Goal: Information Seeking & Learning: Learn about a topic

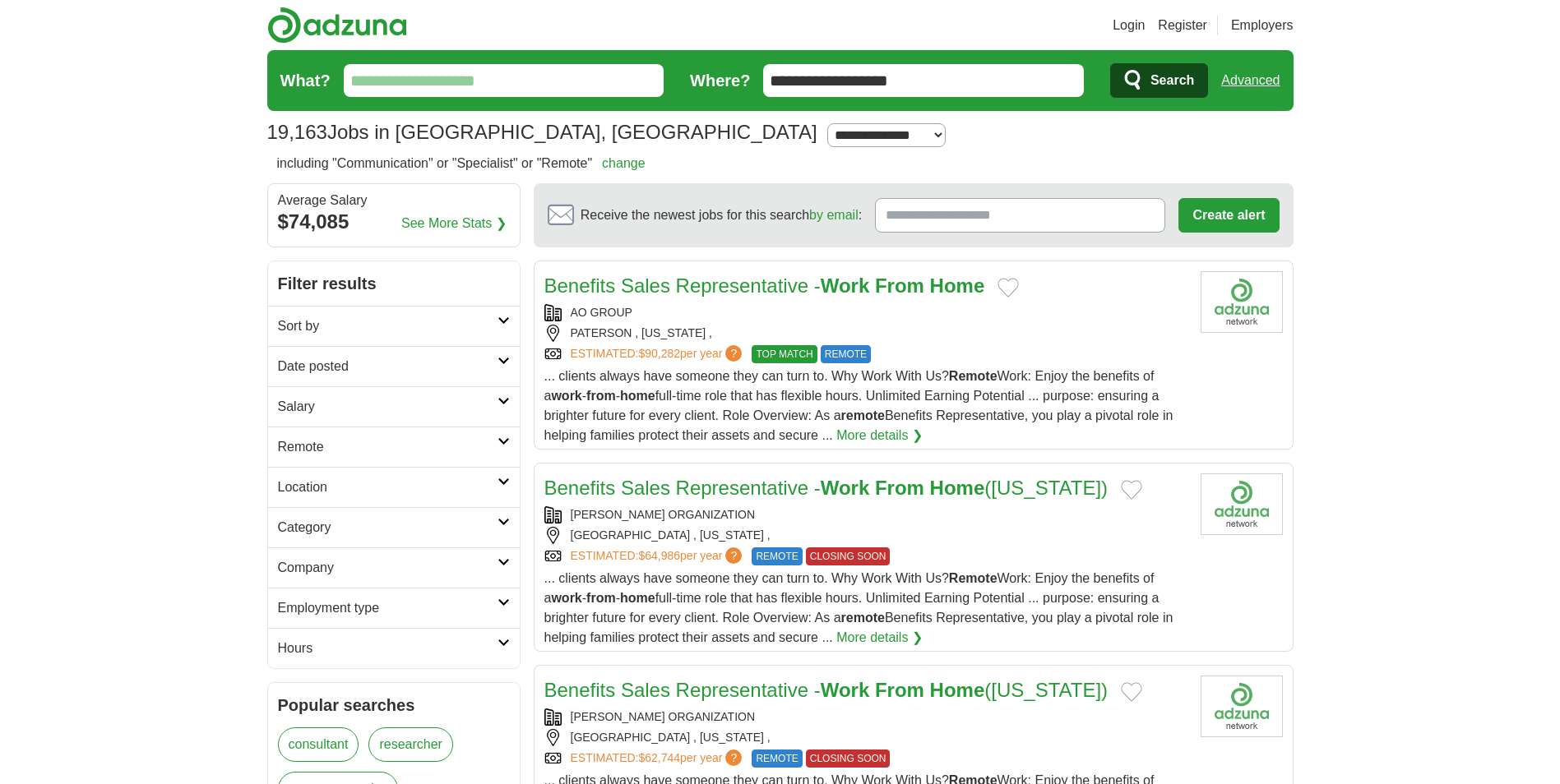
click at [633, 160] on link "change" at bounding box center [624, 163] width 44 height 14
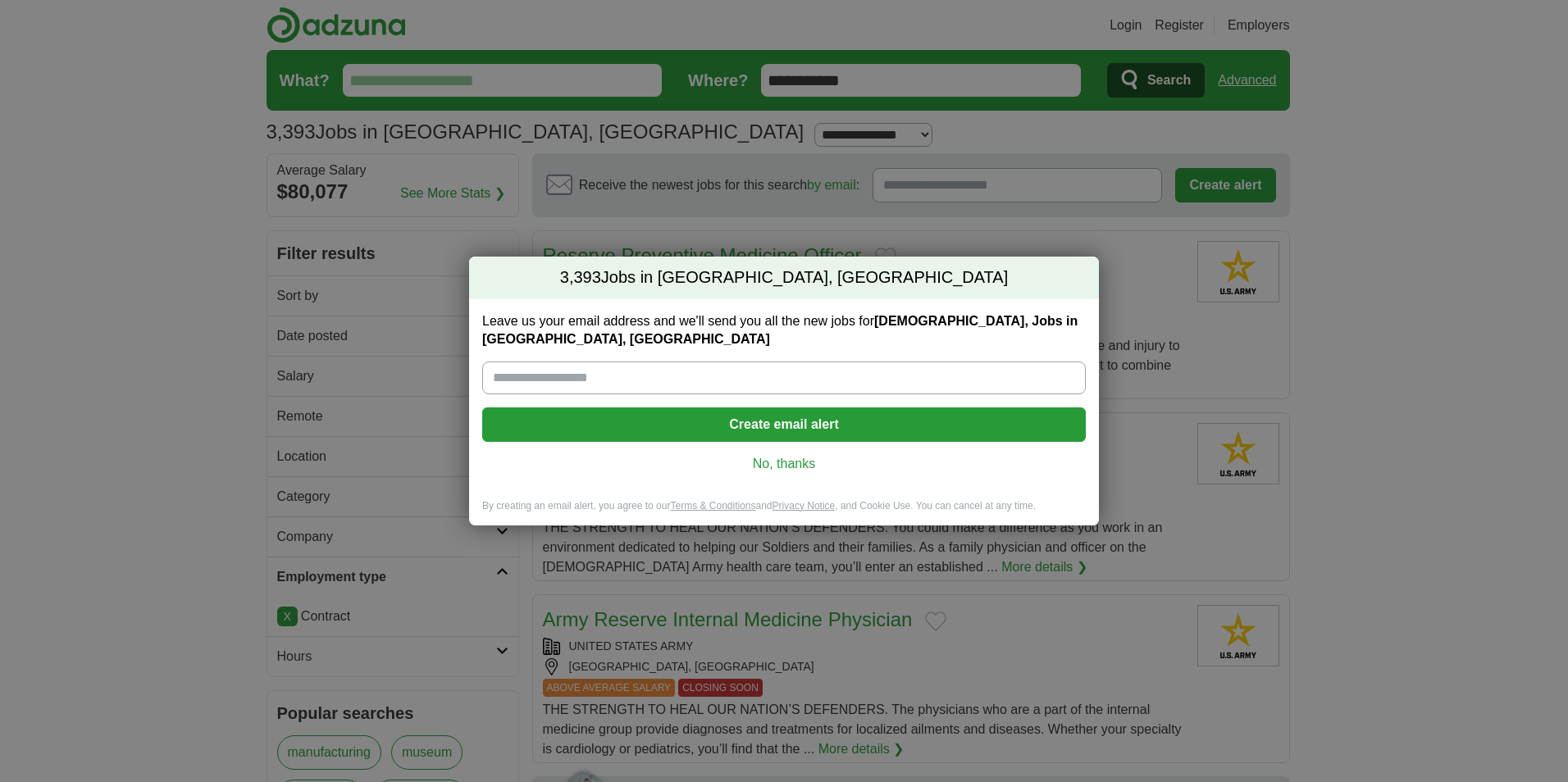
click at [792, 458] on link "No, thanks" at bounding box center [784, 464] width 577 height 18
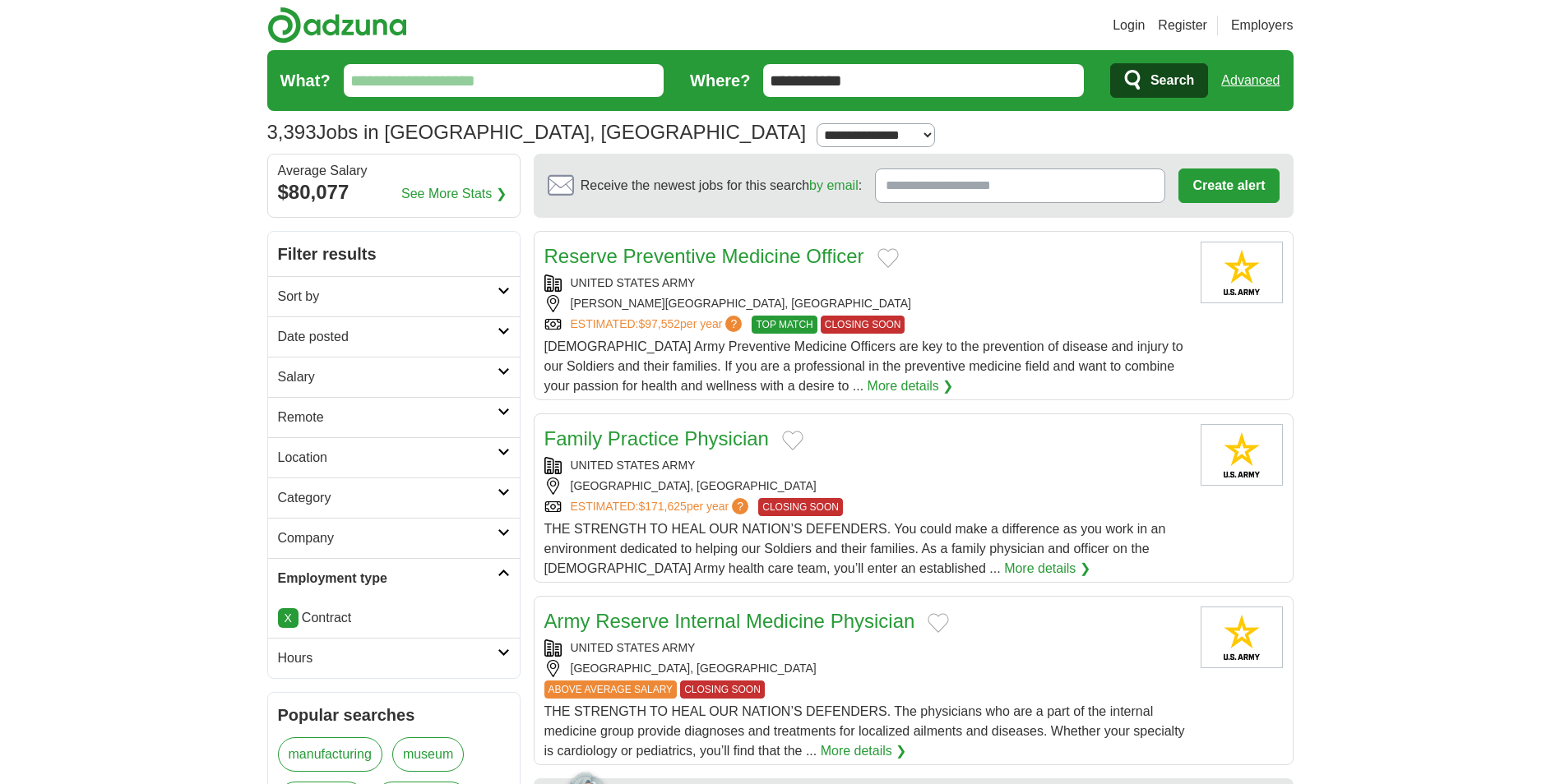
click at [409, 79] on input "What?" at bounding box center [505, 81] width 321 height 33
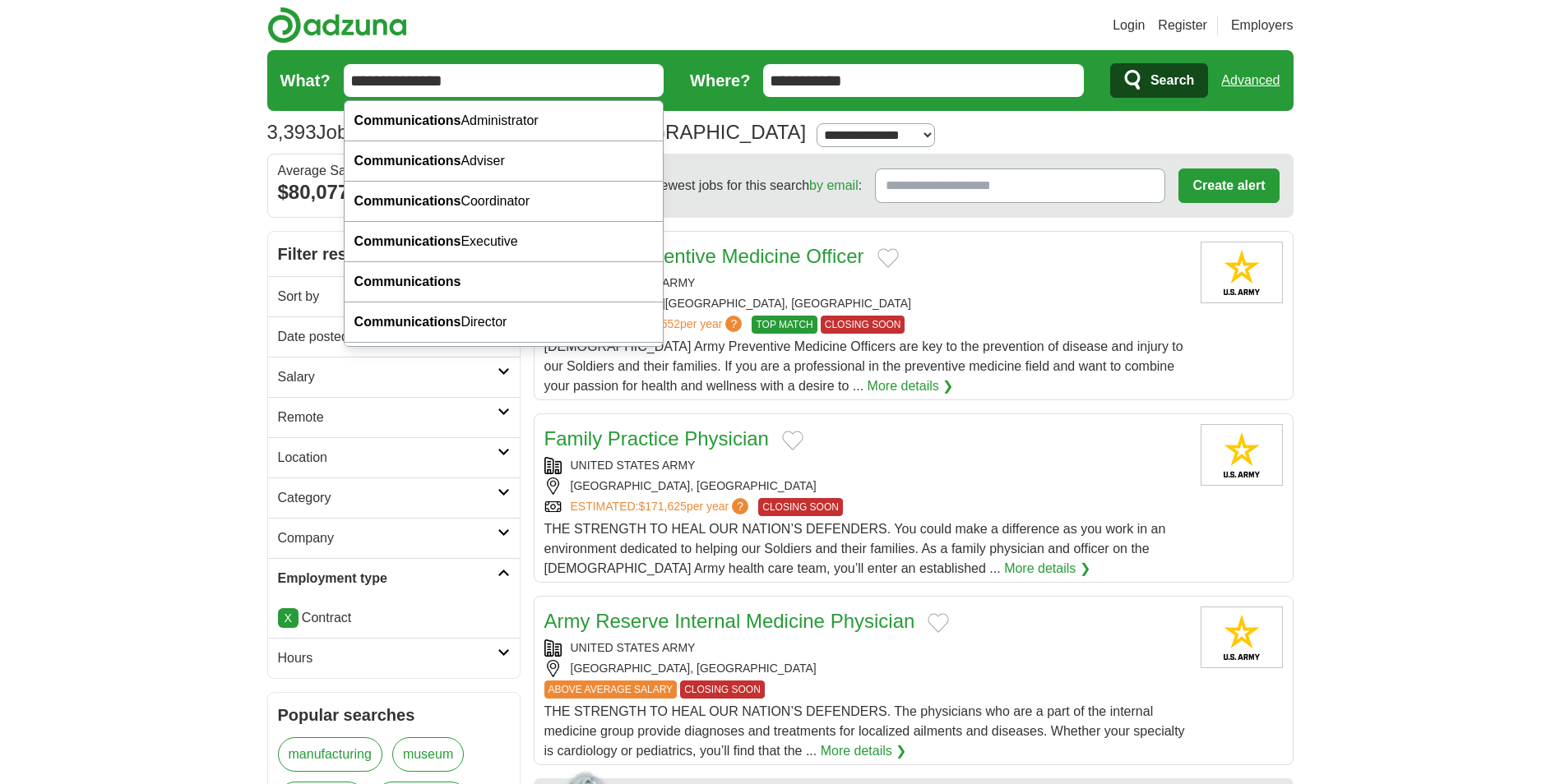
type input "**********"
click at [1165, 74] on span "Search" at bounding box center [1172, 81] width 44 height 33
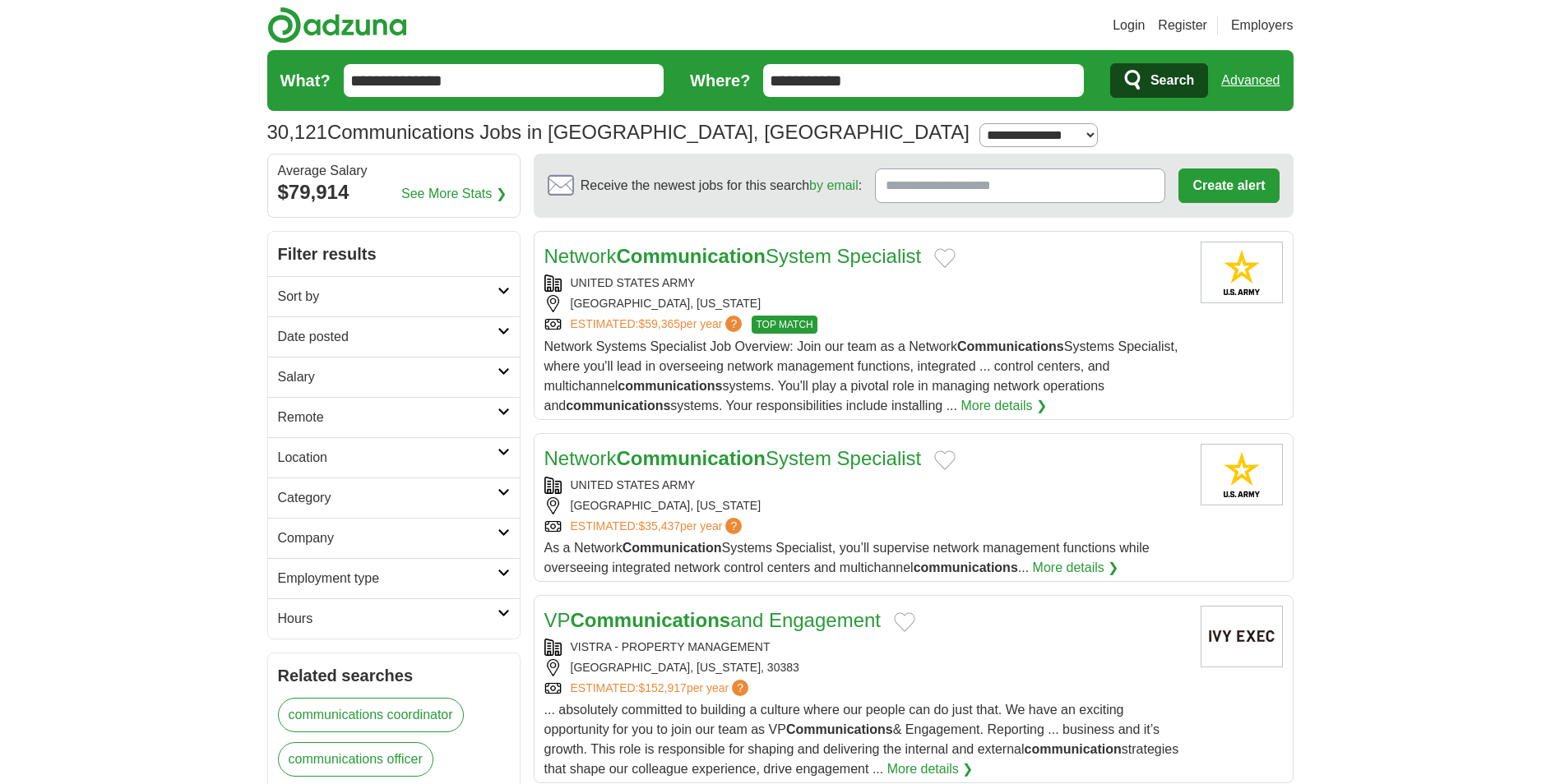
click at [494, 303] on h2 "Sort by" at bounding box center [387, 297] width 219 height 20
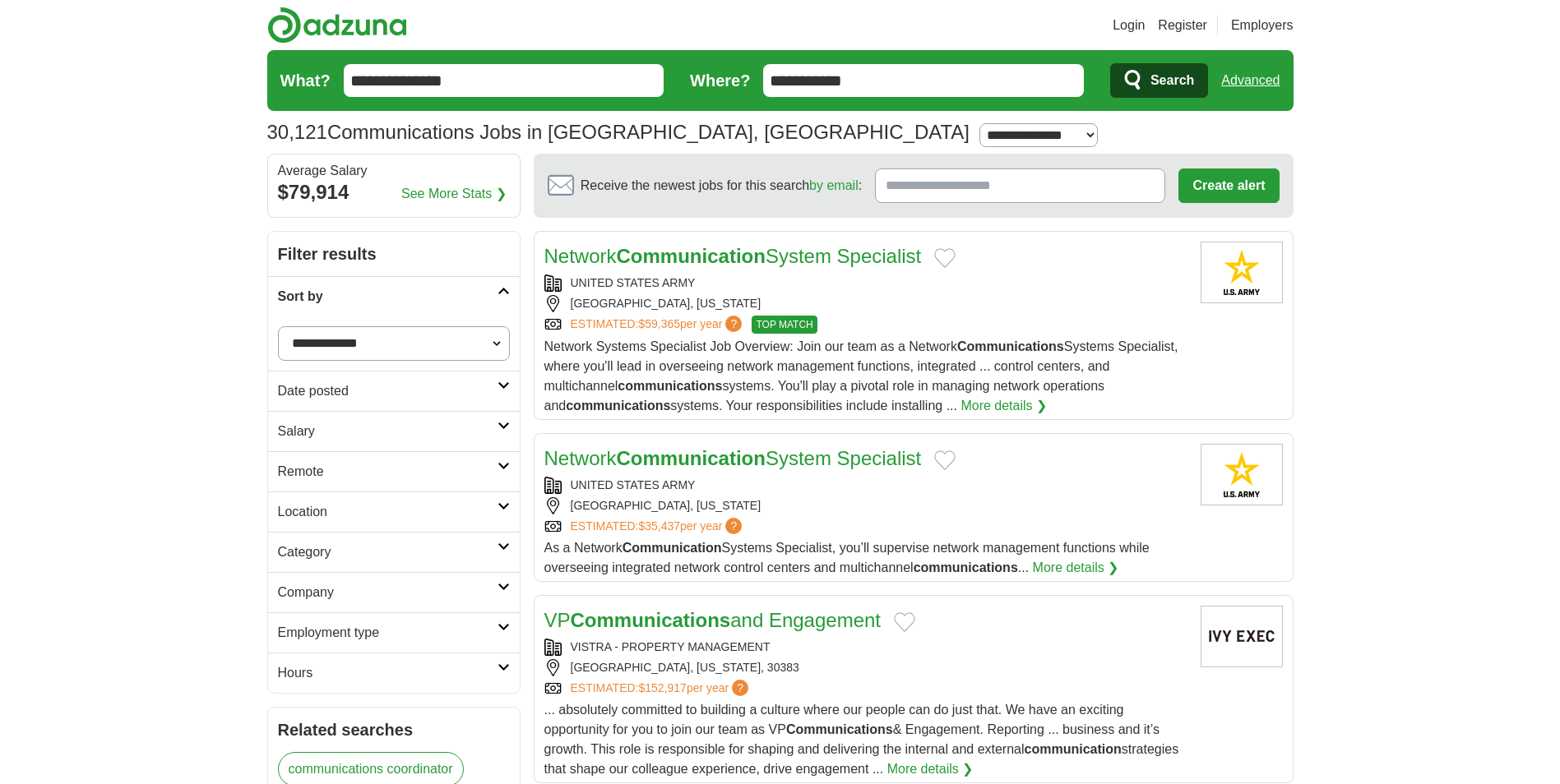
click at [499, 467] on icon at bounding box center [503, 466] width 12 height 8
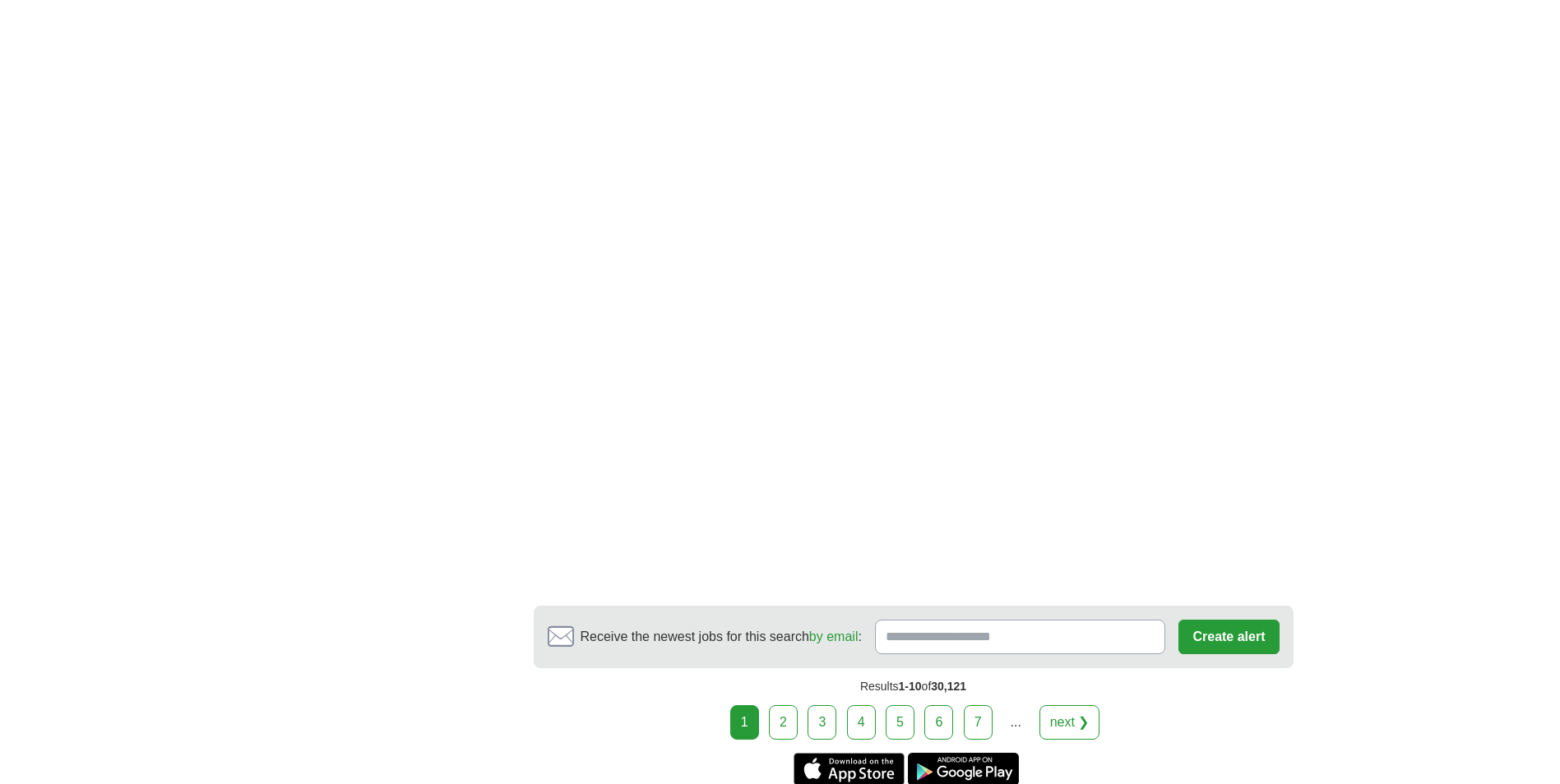
scroll to position [2877, 0]
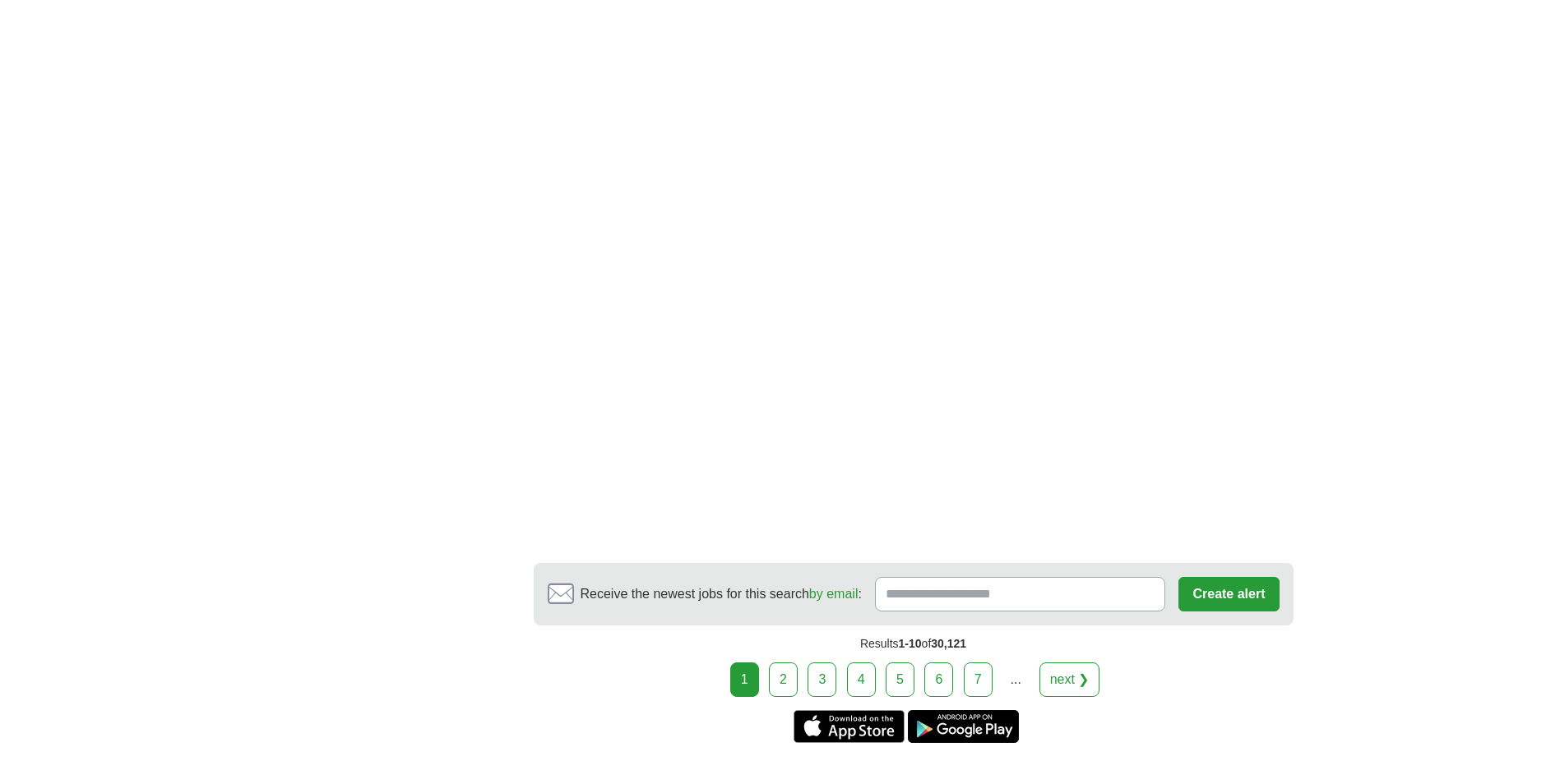
click at [791, 663] on link "2" at bounding box center [782, 680] width 29 height 35
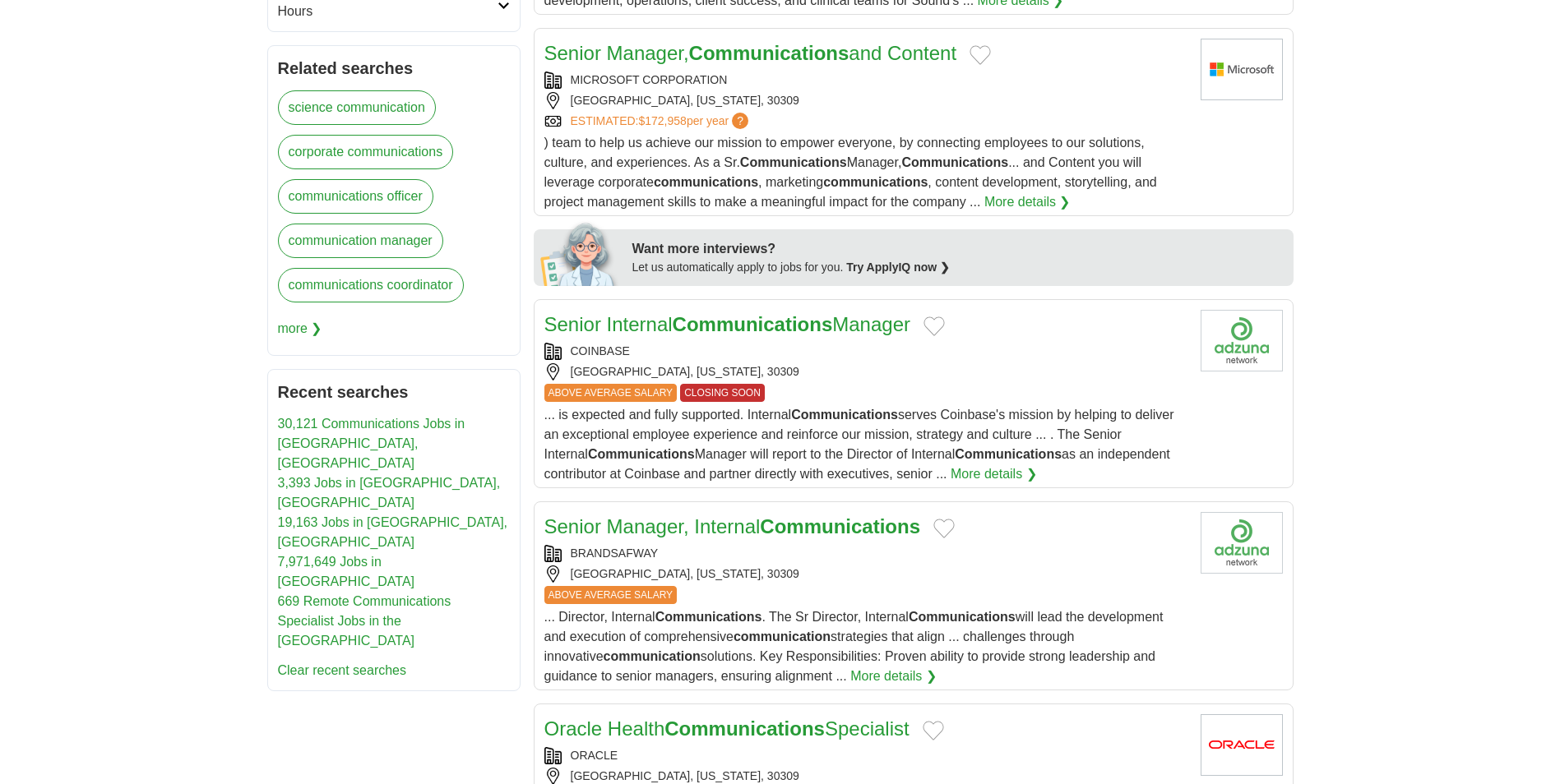
scroll to position [657, 0]
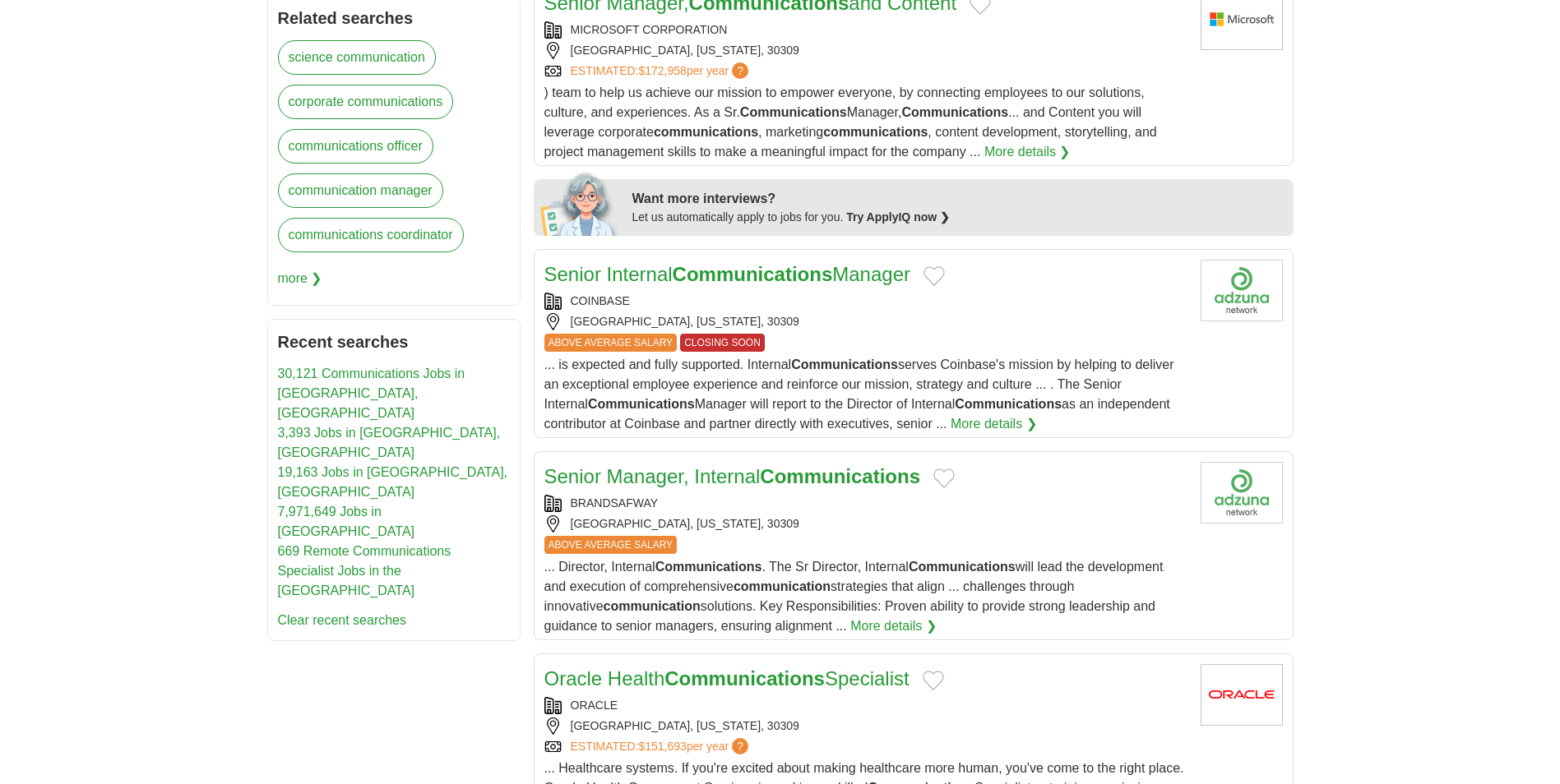
click at [993, 426] on link "More details ❯" at bounding box center [993, 424] width 86 height 20
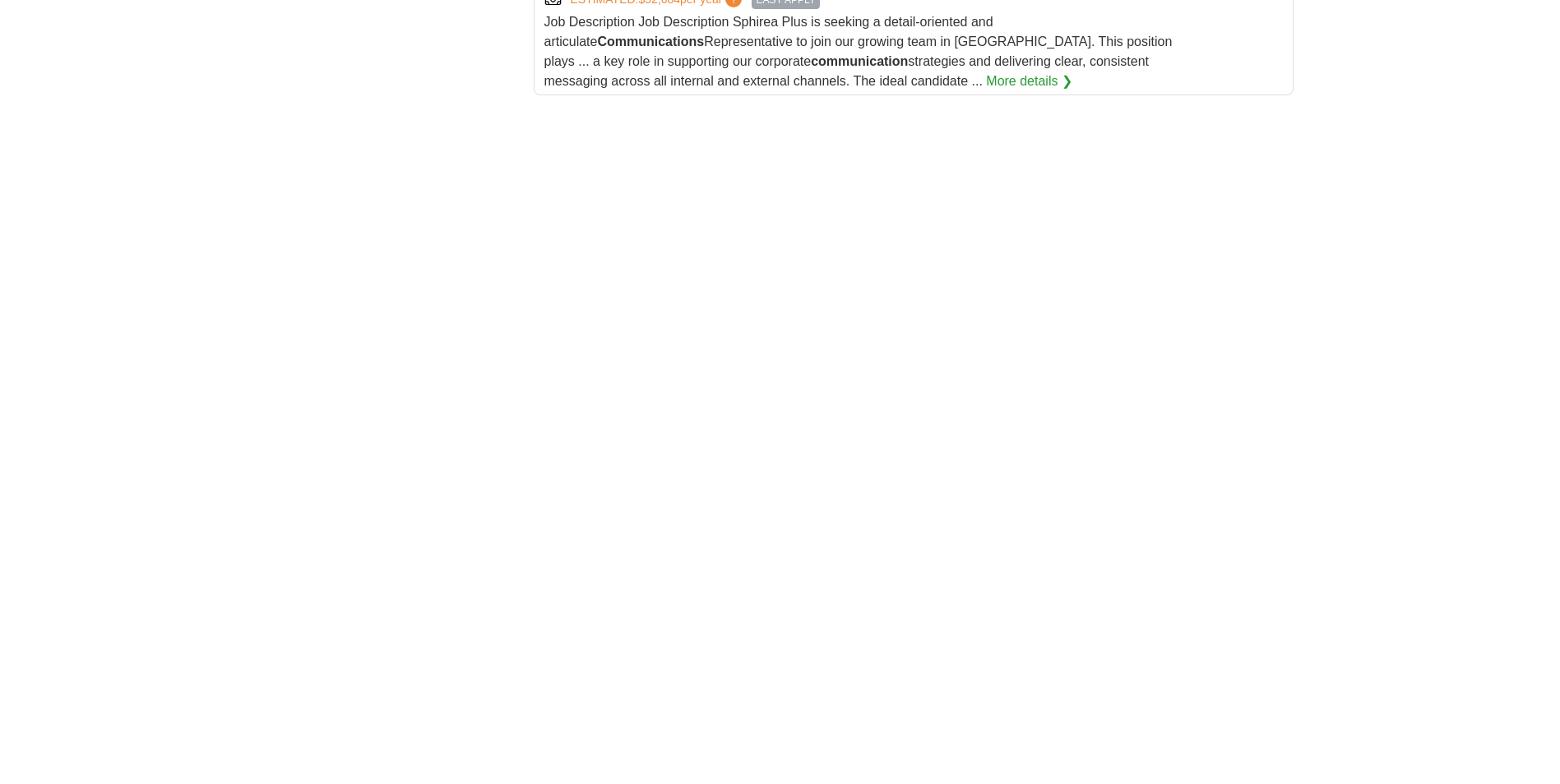
scroll to position [2384, 0]
